Goal: Transaction & Acquisition: Purchase product/service

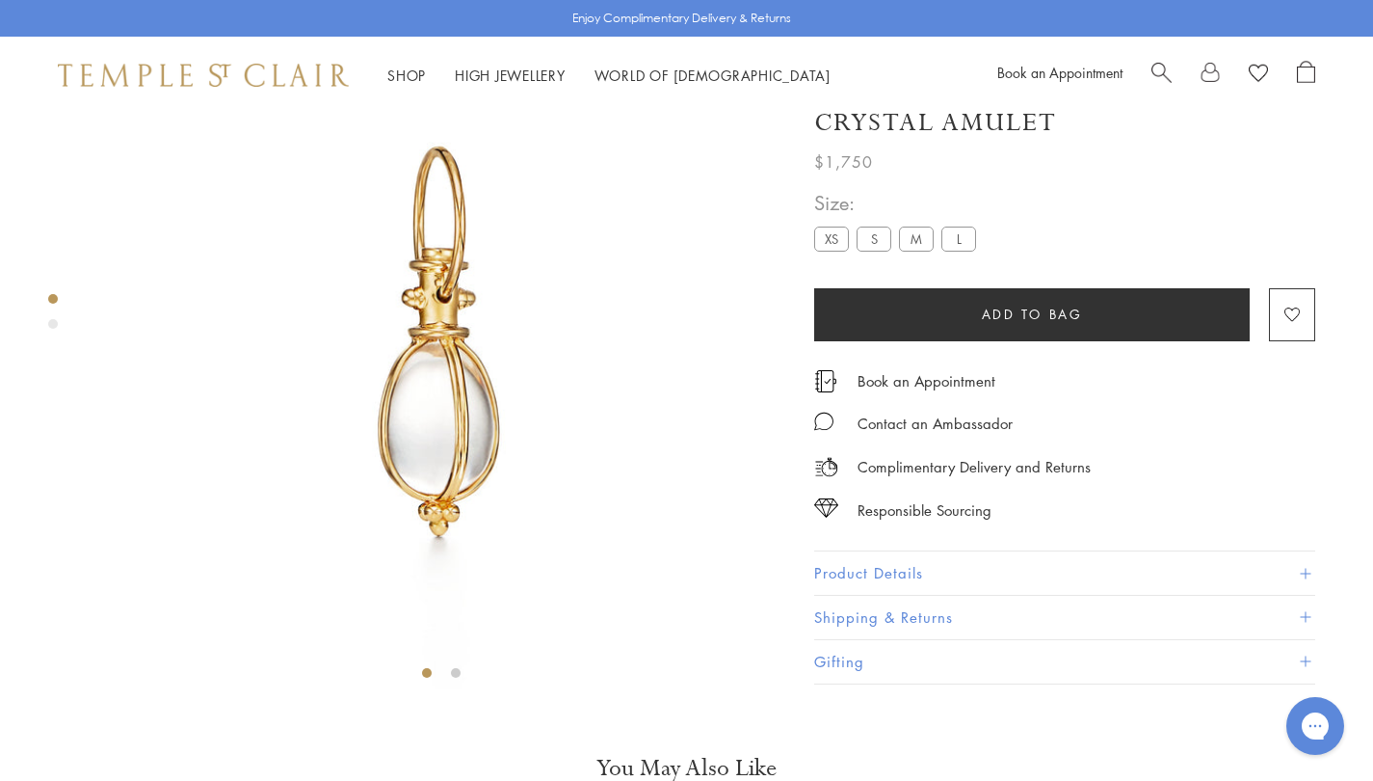
click at [923, 596] on button "Product Details" at bounding box center [1064, 573] width 501 height 43
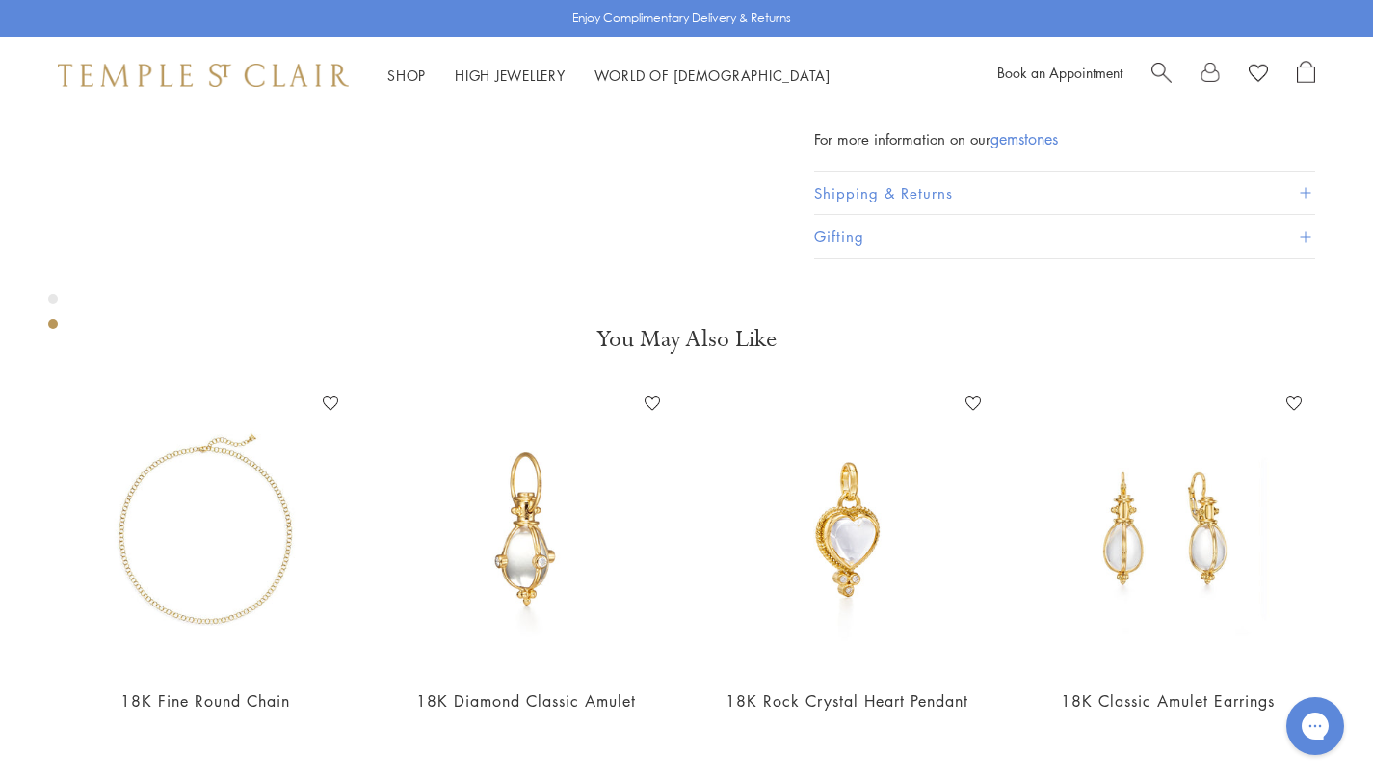
scroll to position [850, 0]
click at [955, 217] on button "Shipping & Returns" at bounding box center [1064, 194] width 501 height 43
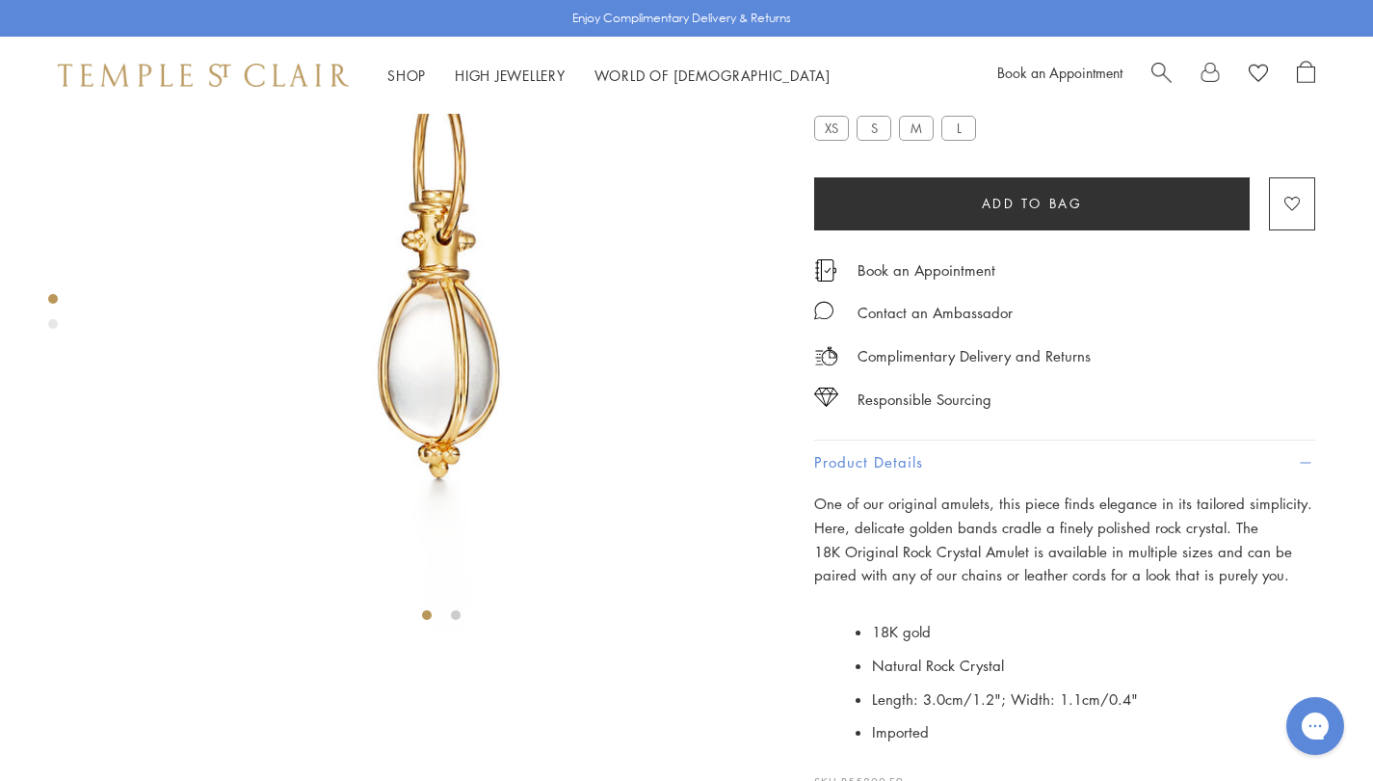
scroll to position [173, 0]
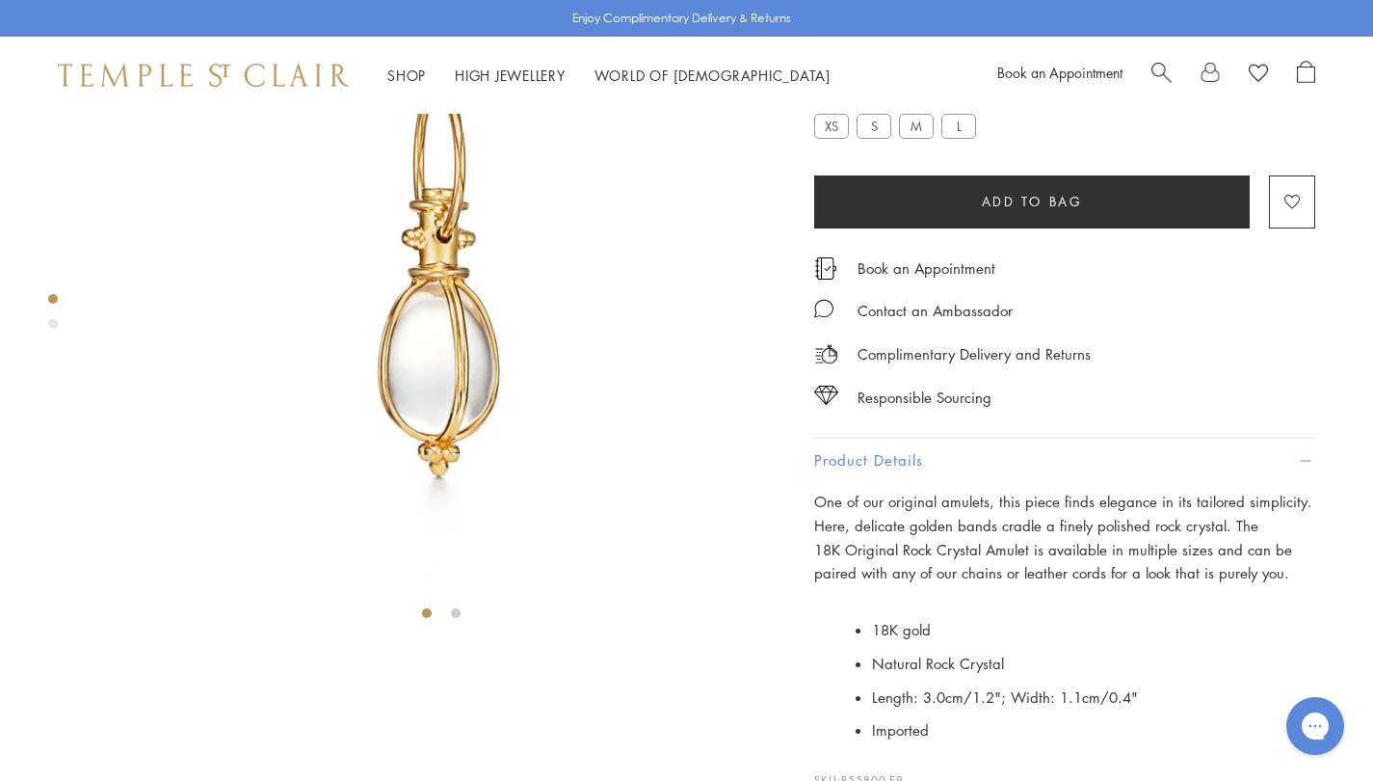
click at [875, 138] on label "S" at bounding box center [874, 126] width 35 height 24
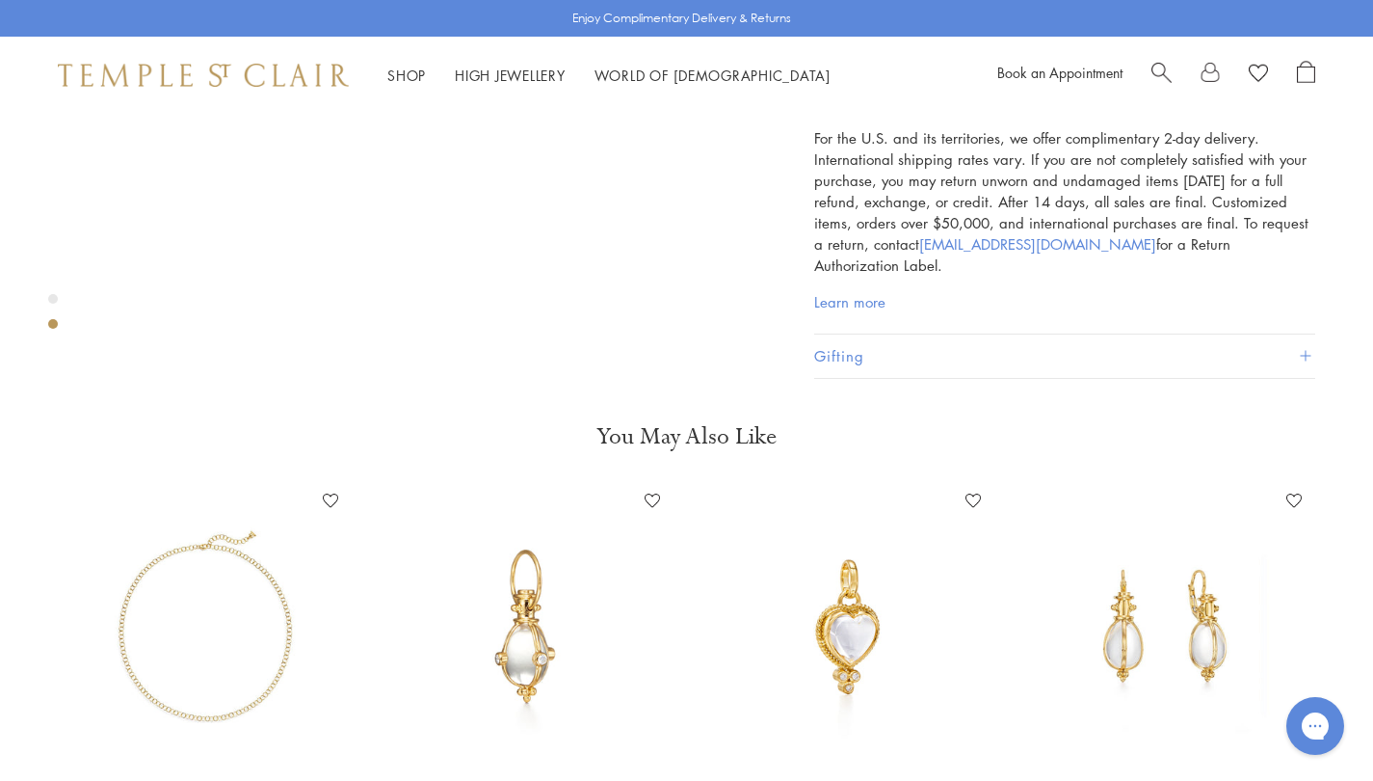
scroll to position [951, 0]
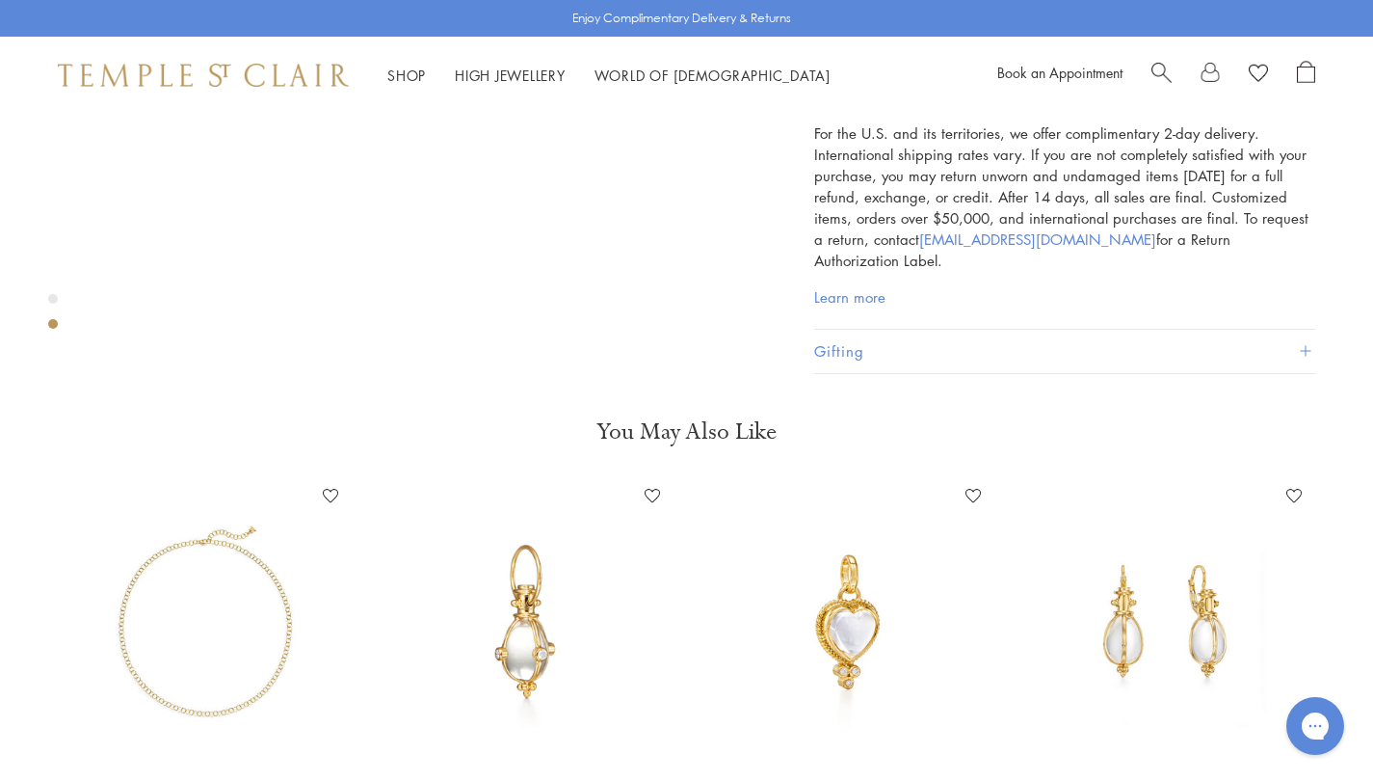
drag, startPoint x: 932, startPoint y: 190, endPoint x: 847, endPoint y: 192, distance: 84.8
click at [846, 271] on p "For the U.S. and its territories, we offer complimentary 2-day delivery. Intern…" at bounding box center [1064, 196] width 501 height 148
drag, startPoint x: 926, startPoint y: 191, endPoint x: 846, endPoint y: 186, distance: 80.1
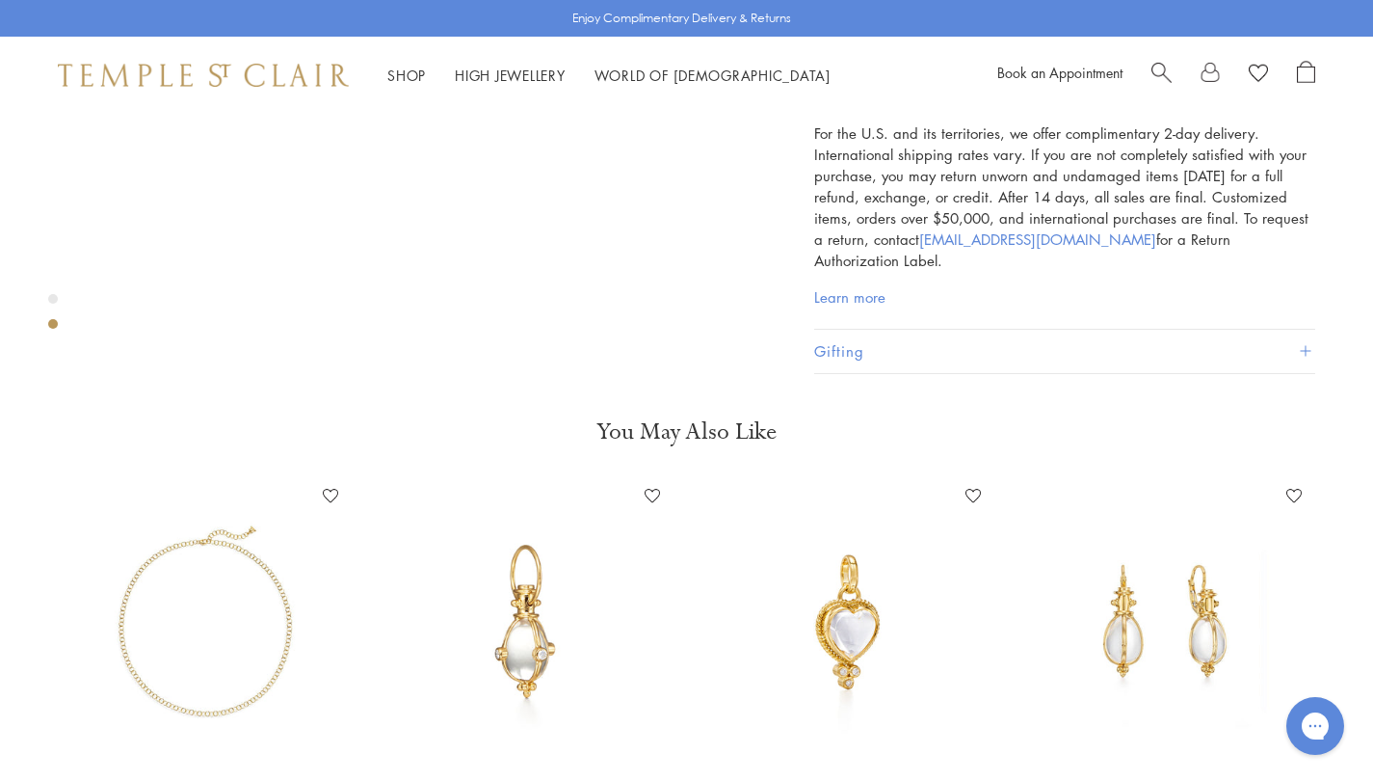
copy span "P55800-E11"
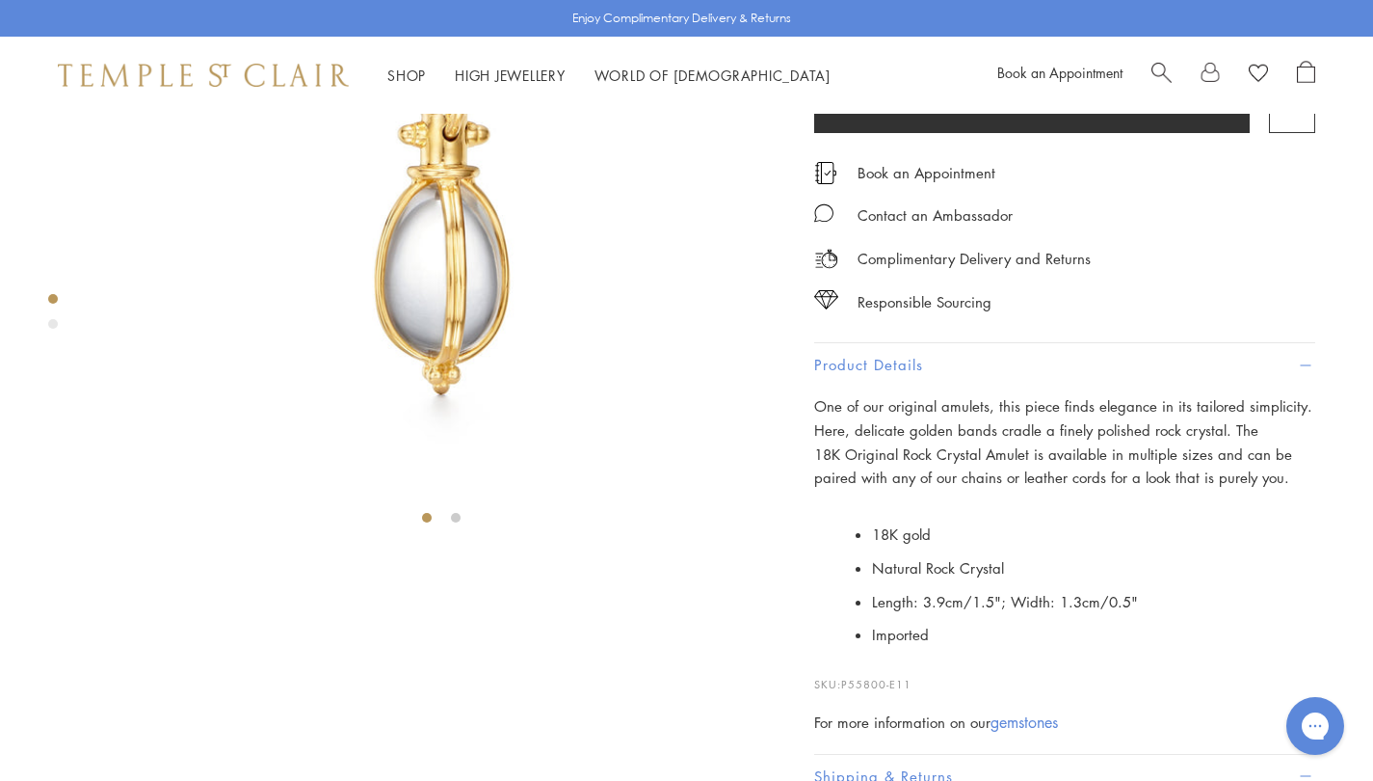
click at [924, 42] on label "M" at bounding box center [916, 30] width 35 height 24
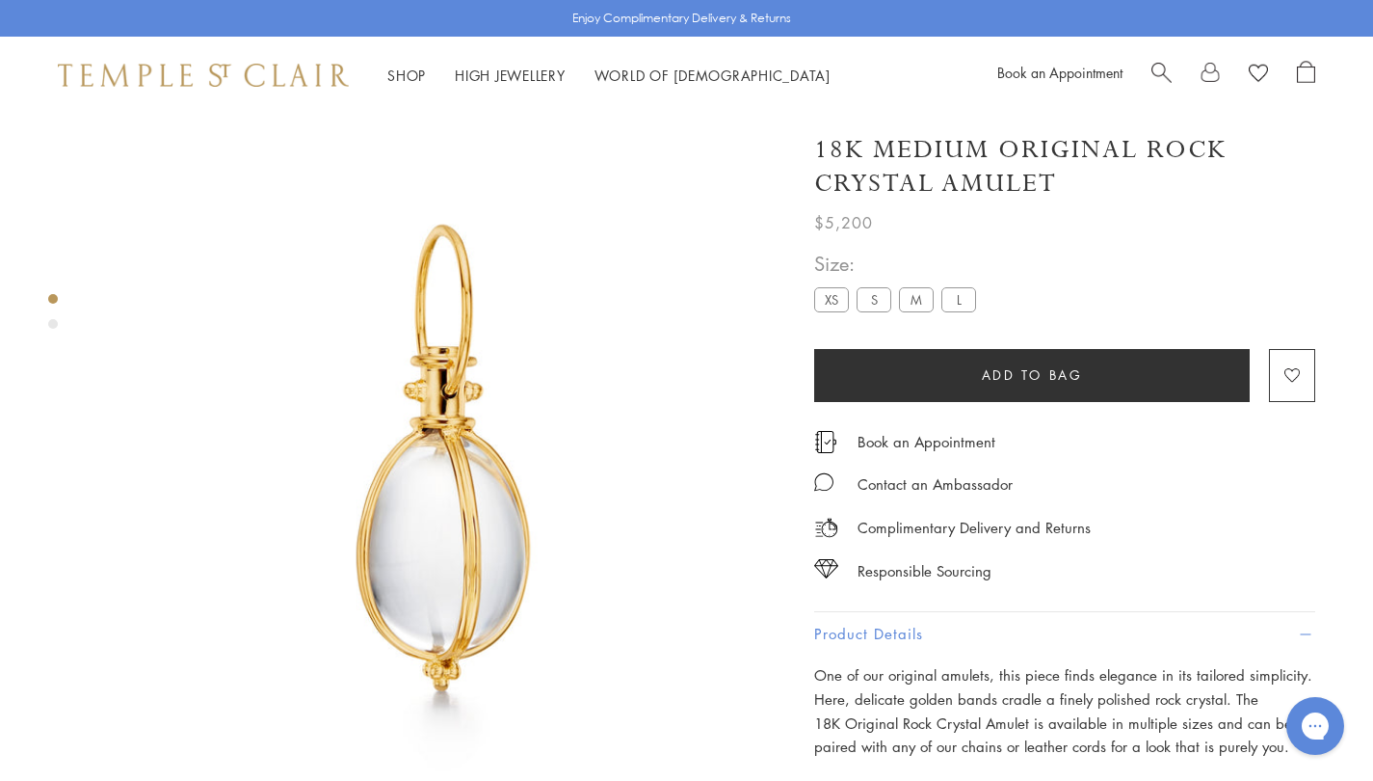
click at [1162, 67] on span "Search" at bounding box center [1162, 71] width 20 height 20
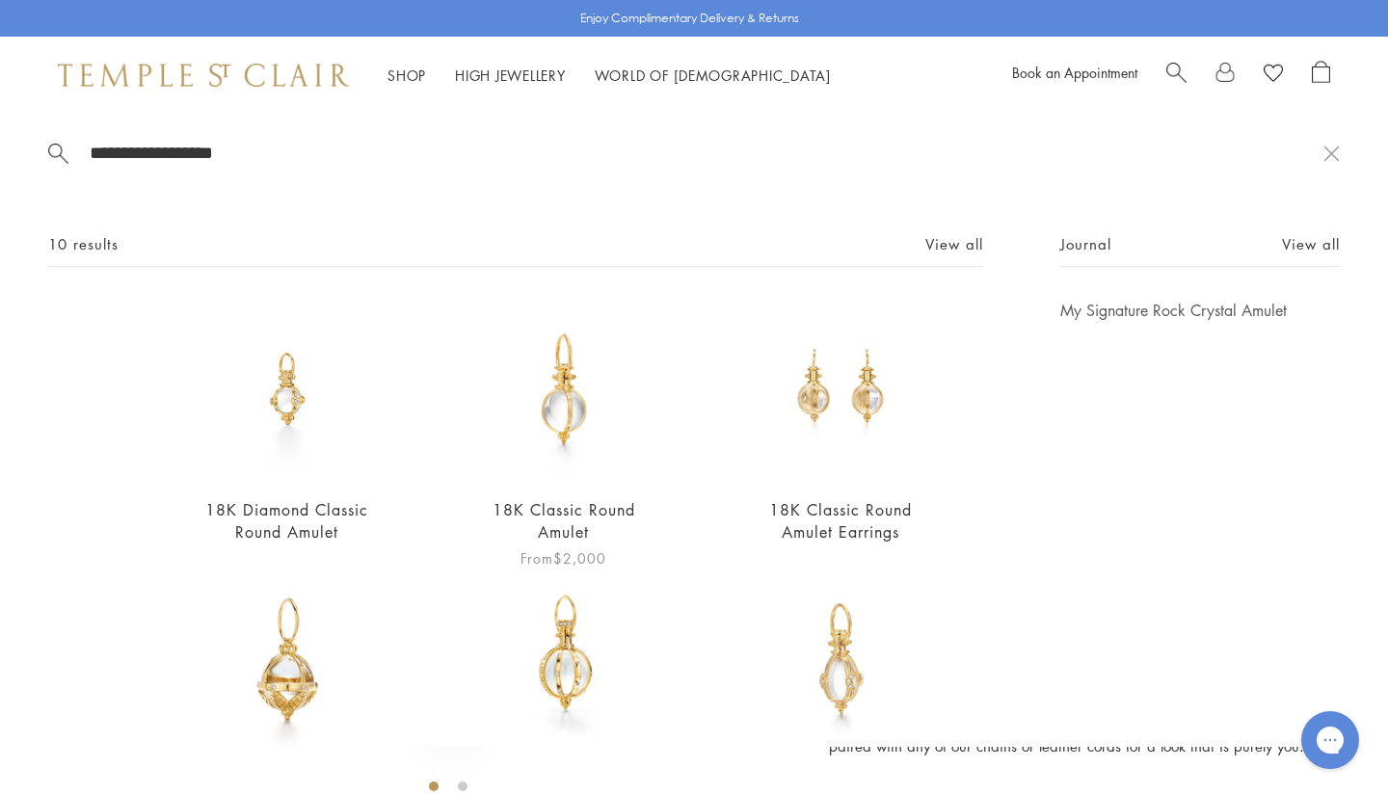
type input "**********"
click at [565, 381] on img at bounding box center [563, 390] width 180 height 180
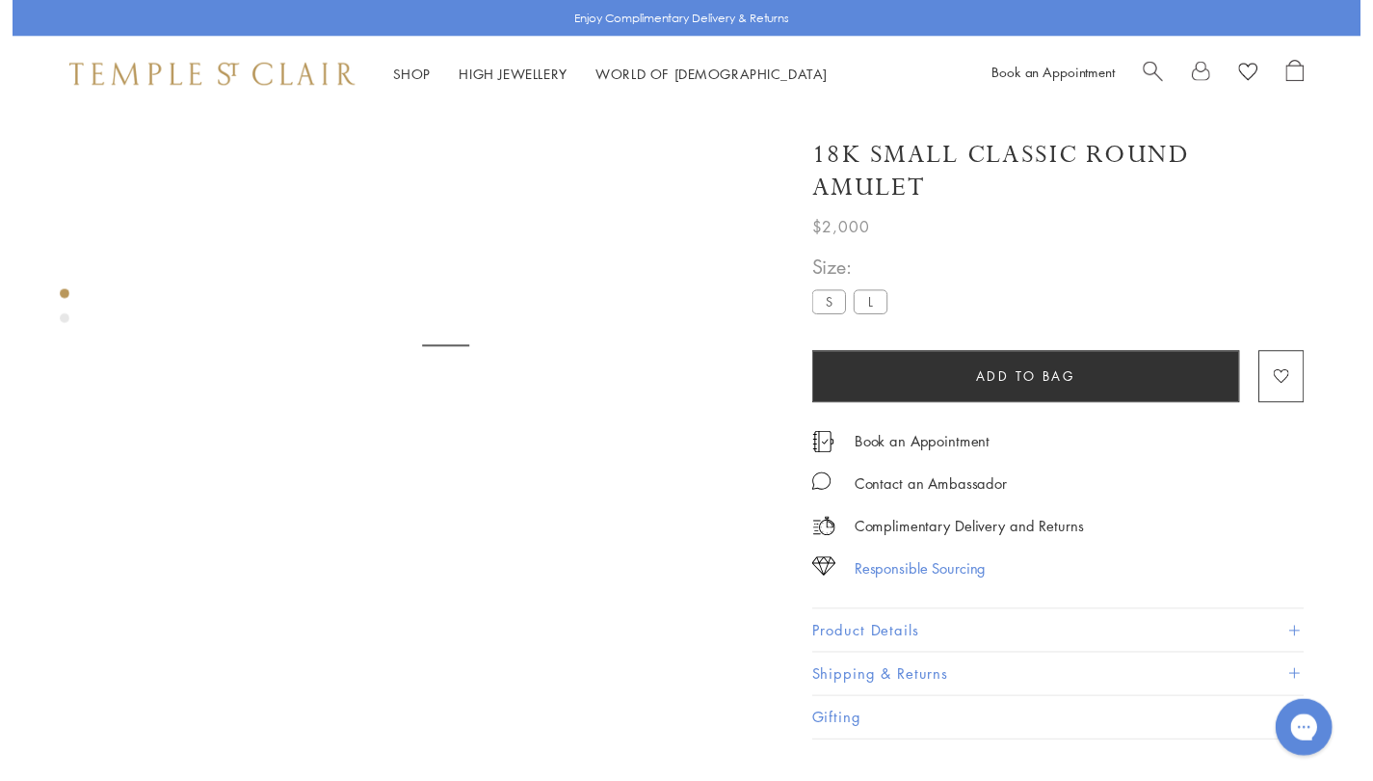
scroll to position [114, 0]
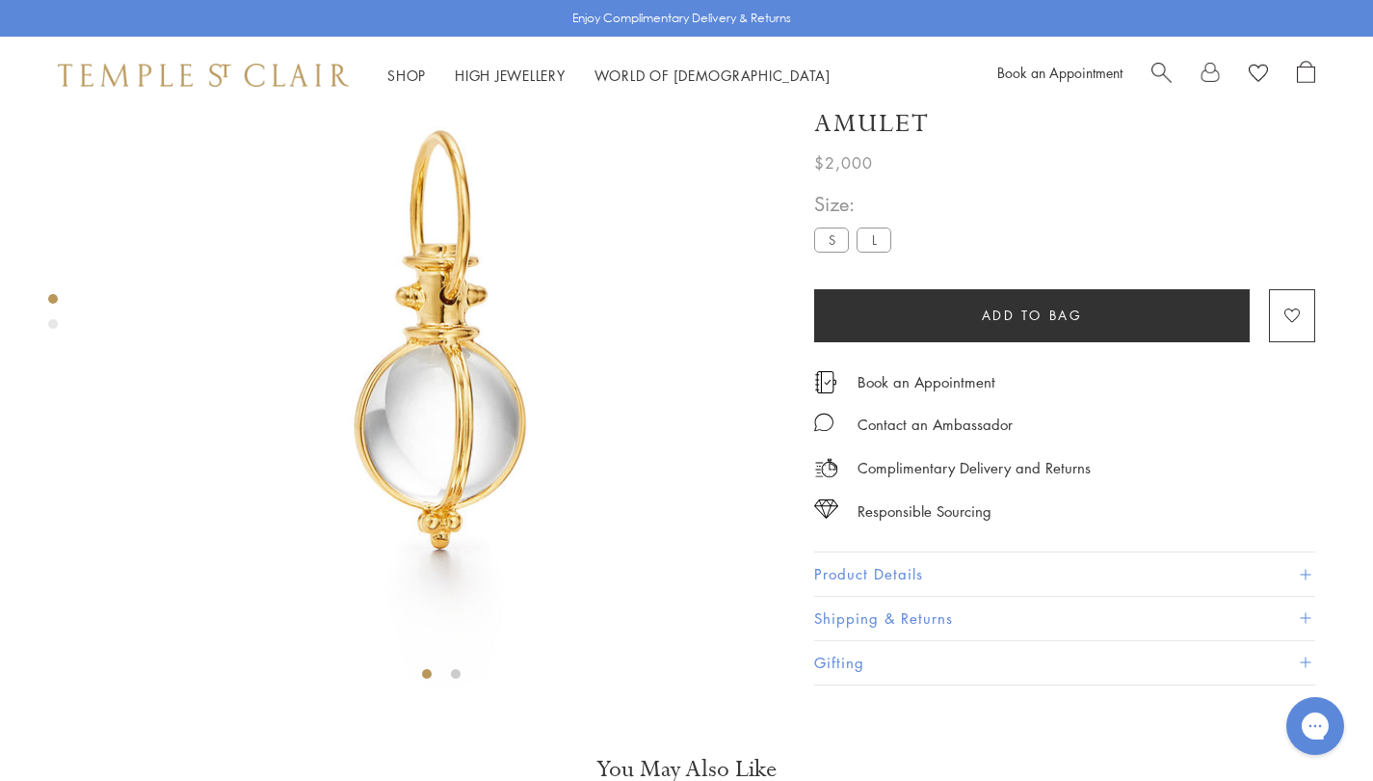
click at [1022, 597] on button "Product Details" at bounding box center [1064, 574] width 501 height 43
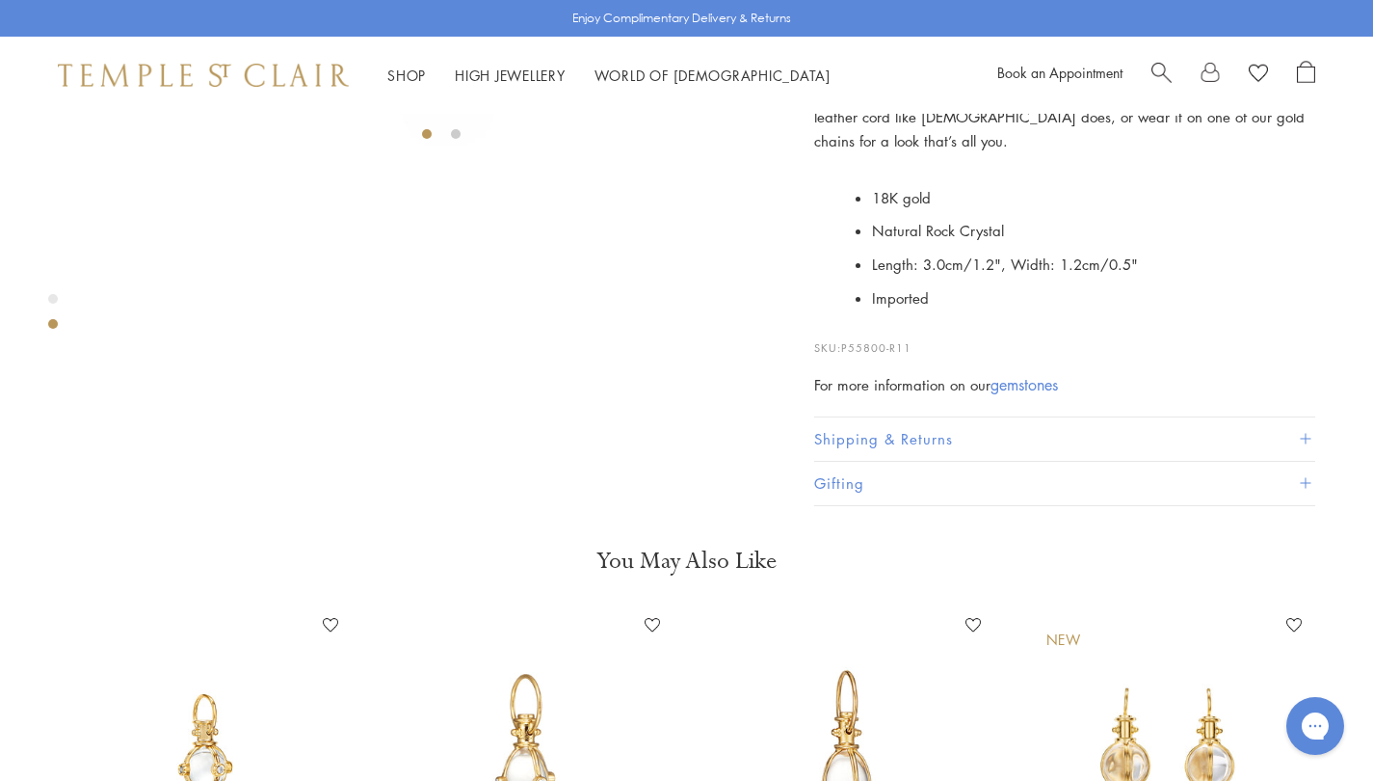
scroll to position [808, 0]
